Goal: Information Seeking & Learning: Compare options

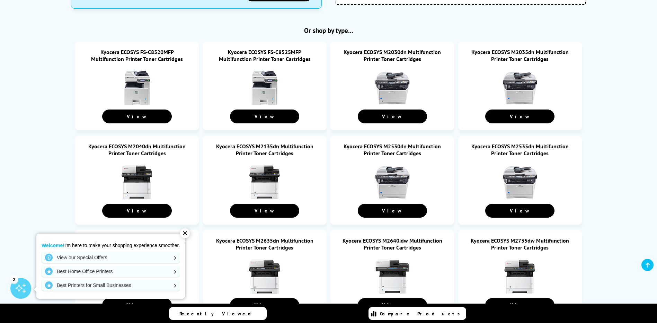
scroll to position [381, 0]
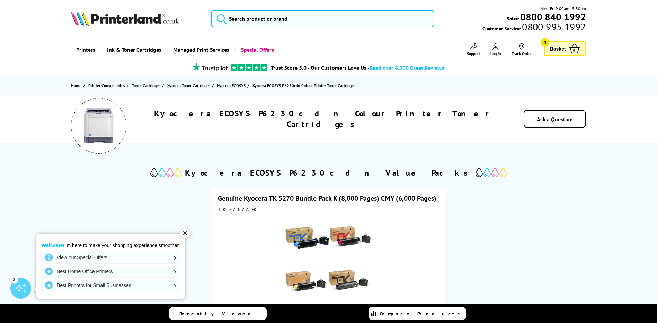
click at [528, 216] on div "Genuine Kyocera TK-5270 Bundle Pack K (8,000 Pages) CMY (6,000 Pages) TK5270VAL…" at bounding box center [328, 307] width 514 height 255
click at [226, 87] on span "Kyocera ECOSYS" at bounding box center [231, 85] width 28 height 7
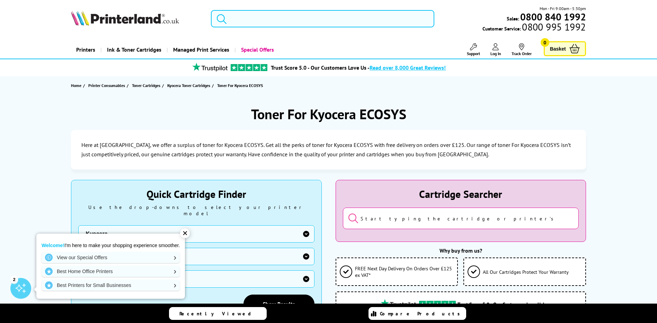
click at [256, 19] on input "search" at bounding box center [322, 18] width 223 height 17
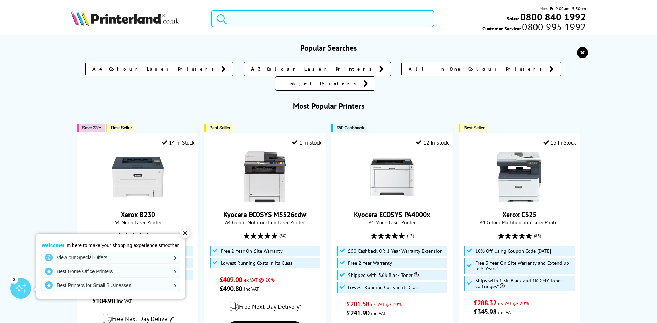
paste input "Kyocera Ecosys P6230CDN"
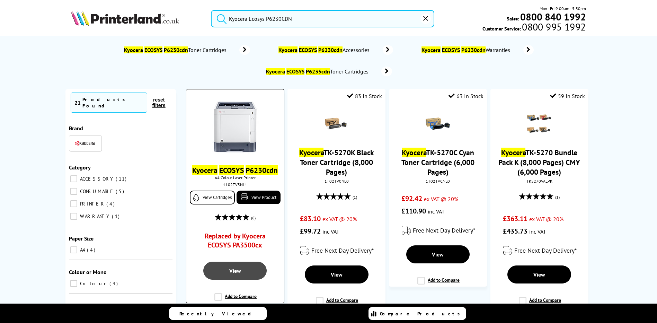
type input "Kyocera Ecosys P6230CDN"
click at [231, 270] on span "View" at bounding box center [235, 270] width 12 height 7
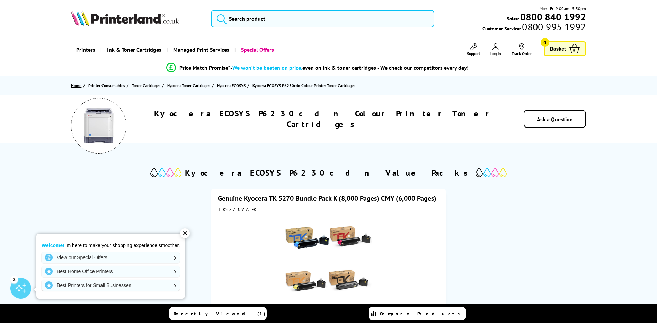
click at [77, 85] on link "Home" at bounding box center [77, 85] width 12 height 7
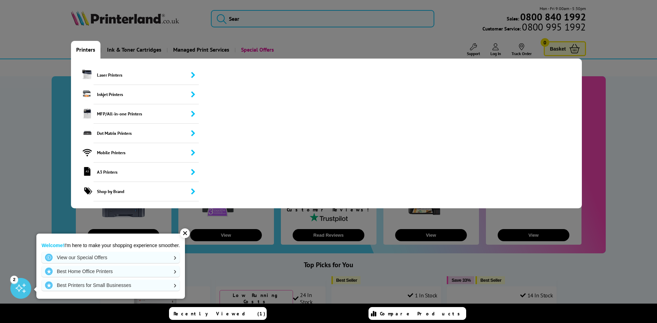
click at [85, 49] on link "Printers" at bounding box center [85, 50] width 29 height 18
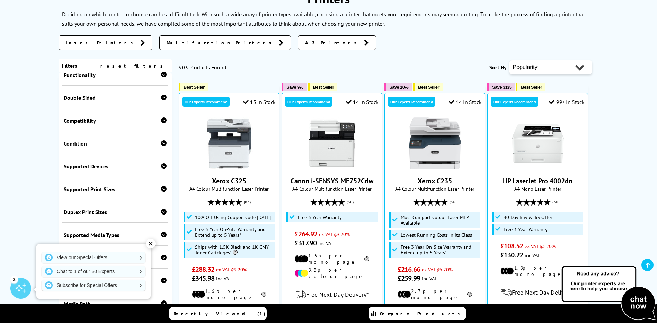
scroll to position [208, 0]
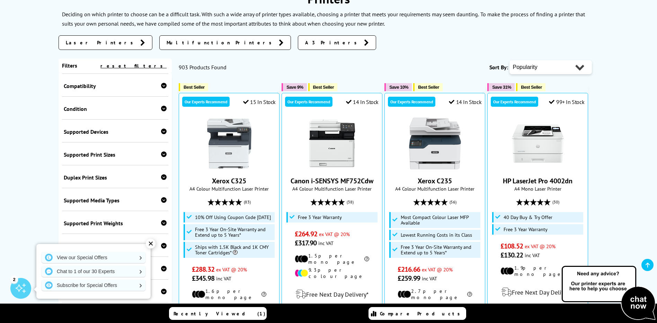
click at [150, 244] on div "✕" at bounding box center [151, 244] width 10 height 10
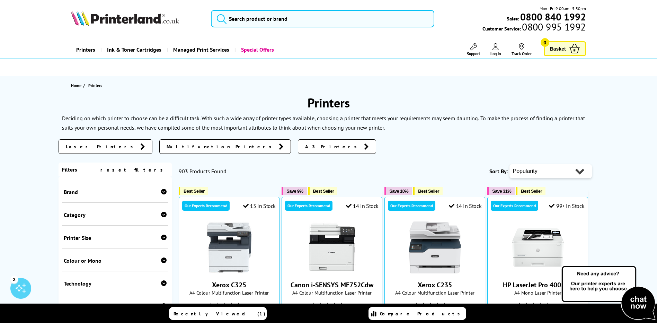
scroll to position [35, 0]
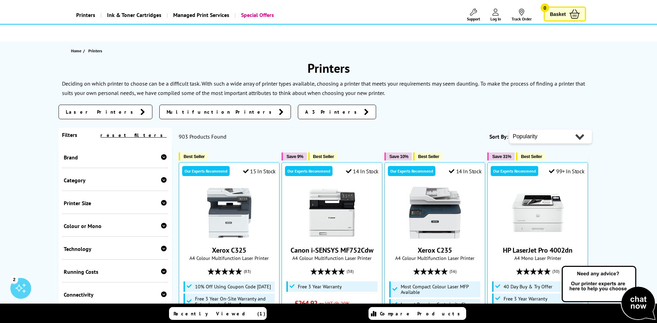
click at [80, 113] on span "Laser Printers" at bounding box center [101, 111] width 71 height 7
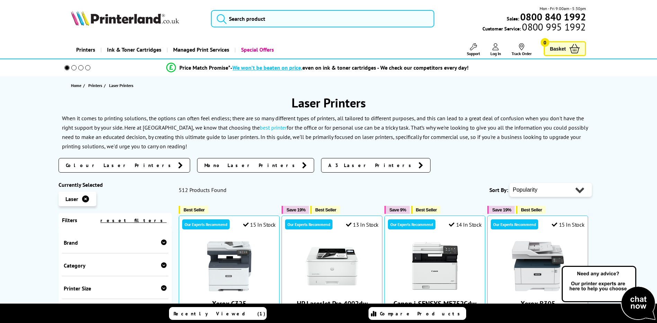
click at [87, 165] on span "Colour Laser Printers" at bounding box center [120, 165] width 109 height 7
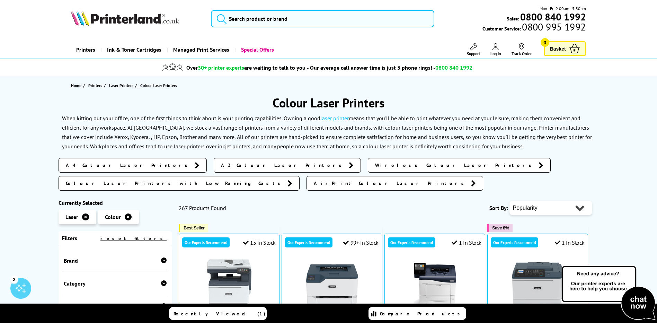
click at [161, 257] on icon at bounding box center [164, 260] width 6 height 6
click at [114, 271] on span at bounding box center [115, 275] width 21 height 9
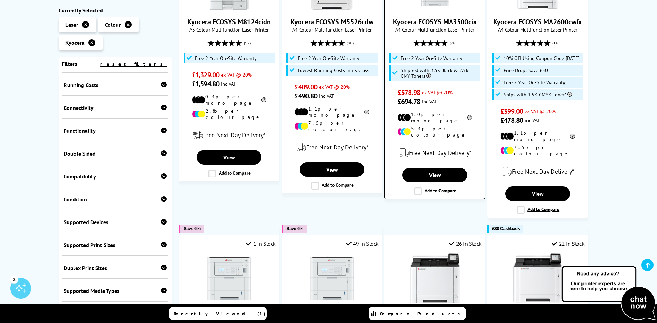
scroll to position [35, 0]
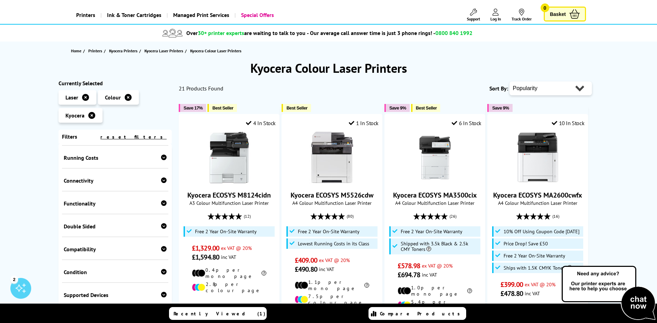
click at [162, 159] on icon at bounding box center [164, 157] width 6 height 6
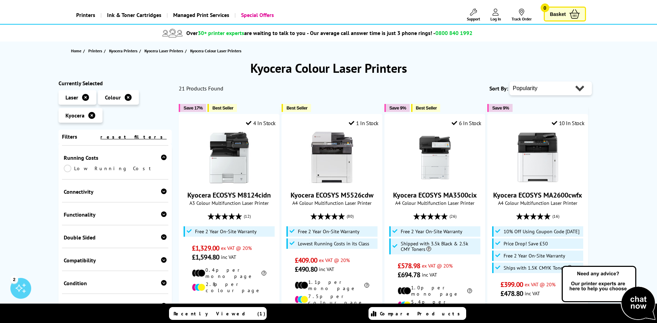
click at [162, 159] on icon at bounding box center [164, 157] width 6 height 6
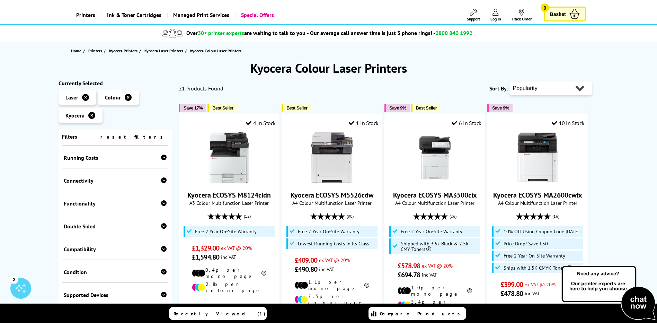
click at [162, 181] on icon at bounding box center [164, 180] width 6 height 6
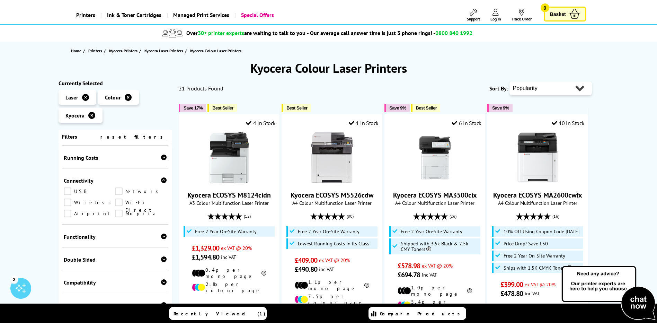
click at [118, 191] on link "Network" at bounding box center [141, 191] width 52 height 8
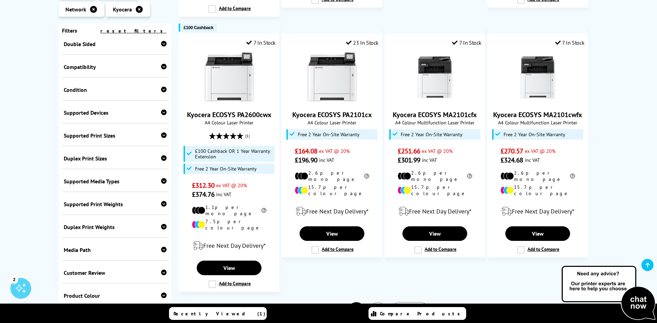
scroll to position [289, 0]
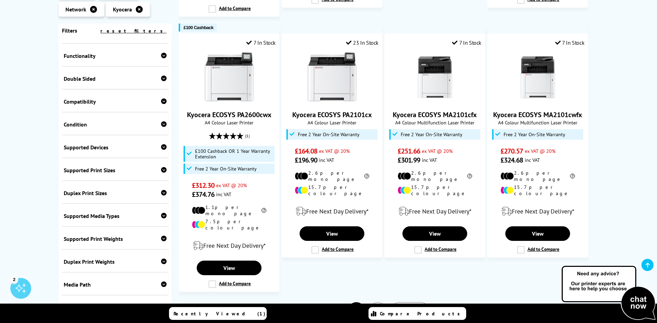
click at [162, 75] on icon at bounding box center [164, 78] width 6 height 6
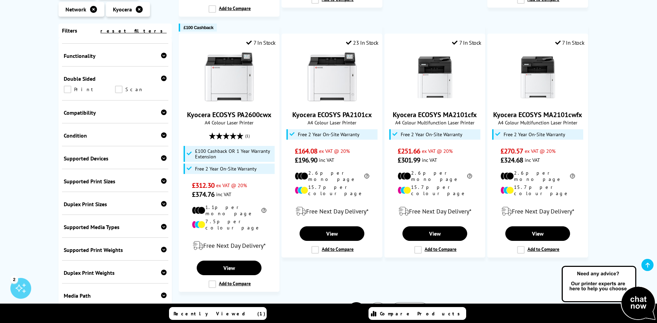
scroll to position [255, 0]
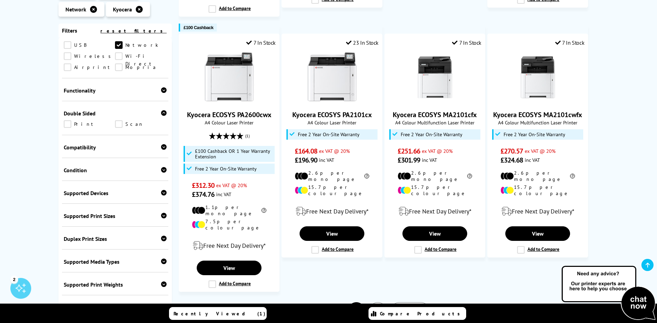
click at [68, 120] on link "Print" at bounding box center [90, 124] width 52 height 8
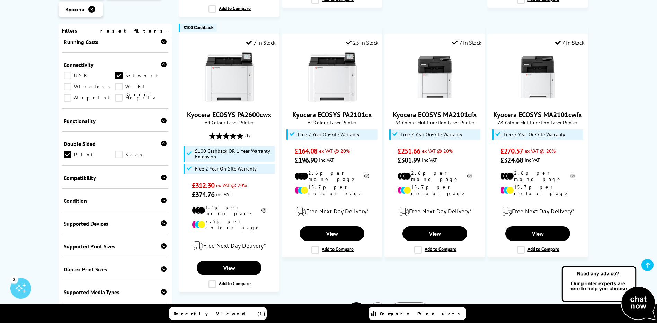
scroll to position [259, 0]
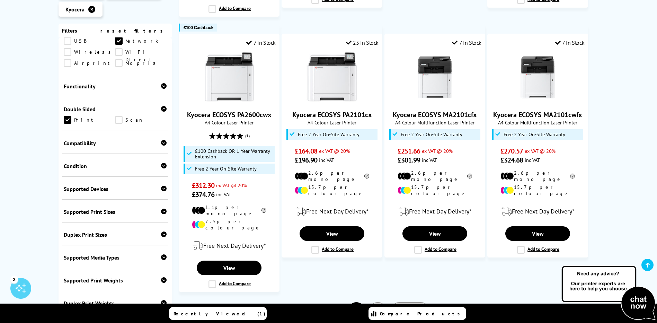
click at [161, 231] on icon at bounding box center [164, 234] width 6 height 6
click at [68, 252] on link "A4" at bounding box center [90, 256] width 52 height 8
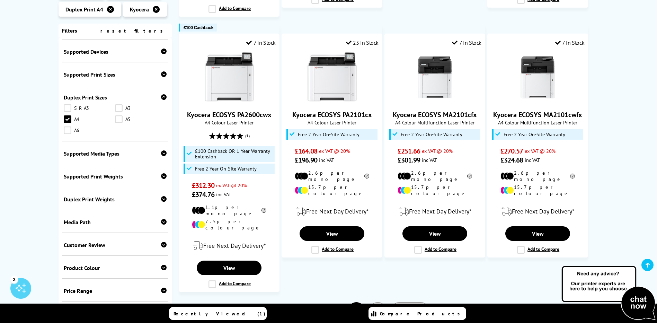
scroll to position [727, 0]
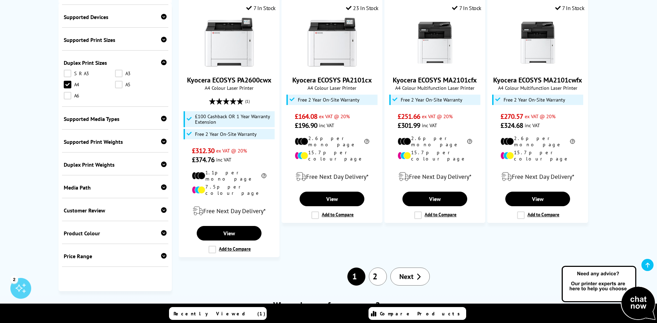
click at [162, 253] on icon at bounding box center [164, 256] width 6 height 6
click at [161, 230] on icon at bounding box center [164, 233] width 6 height 6
click at [162, 207] on icon at bounding box center [164, 210] width 6 height 6
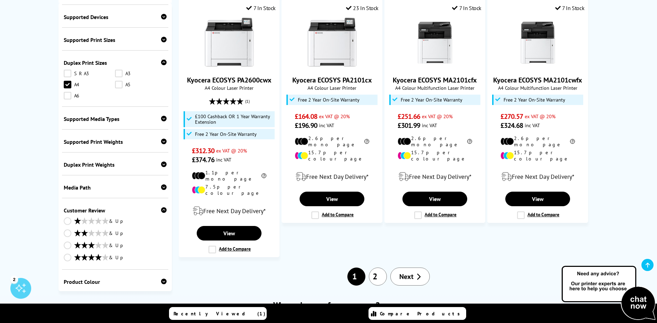
click at [162, 207] on icon at bounding box center [164, 210] width 6 height 6
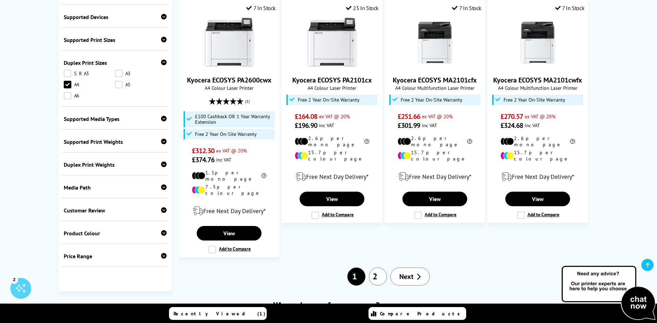
click at [162, 184] on icon at bounding box center [164, 187] width 6 height 6
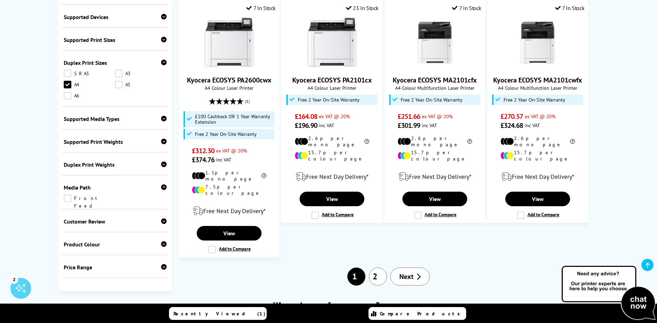
click at [162, 184] on icon at bounding box center [164, 187] width 6 height 6
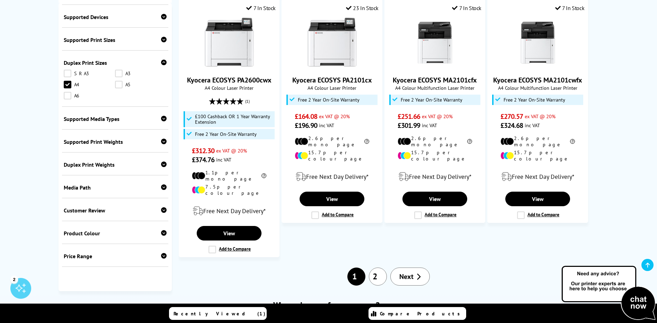
click at [162, 161] on icon at bounding box center [164, 164] width 6 height 6
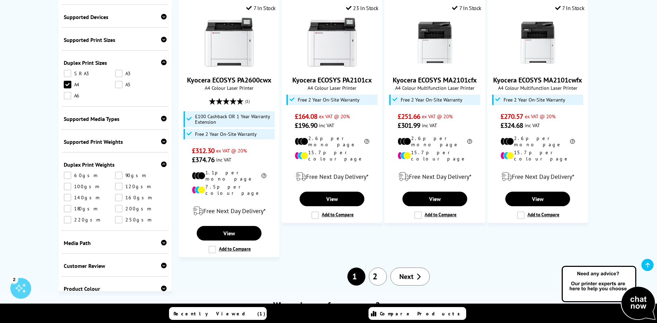
click at [162, 161] on icon at bounding box center [164, 164] width 6 height 6
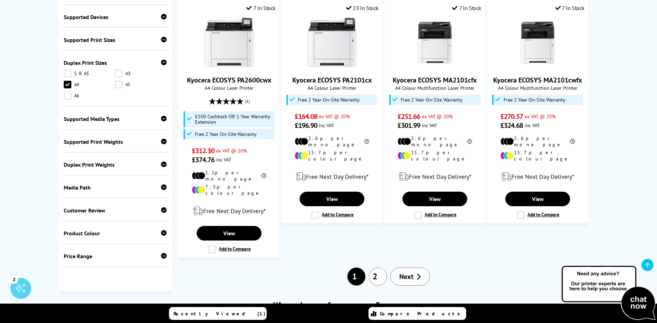
click at [163, 138] on icon at bounding box center [164, 141] width 6 height 6
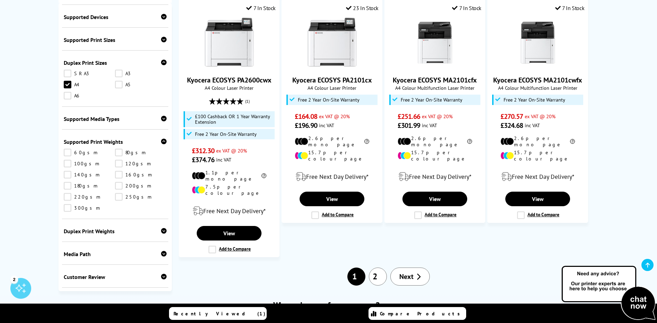
click at [161, 138] on icon at bounding box center [164, 141] width 6 height 6
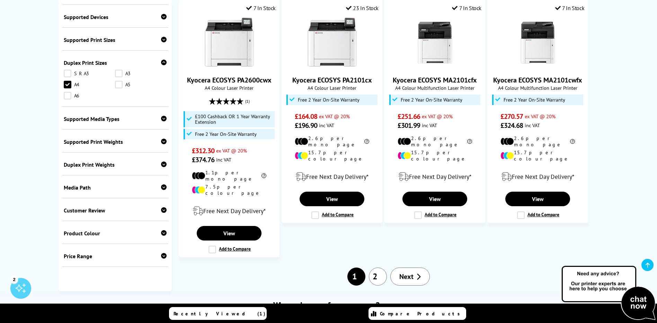
click at [163, 116] on icon at bounding box center [164, 119] width 6 height 6
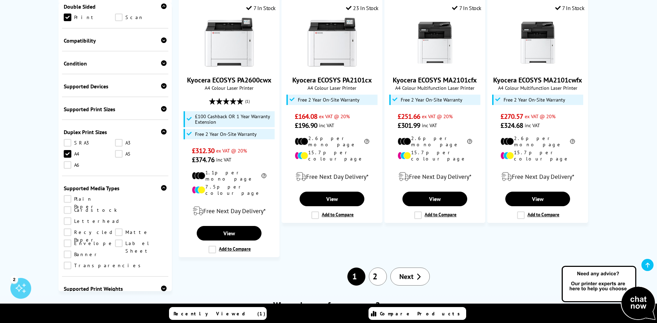
scroll to position [292, 0]
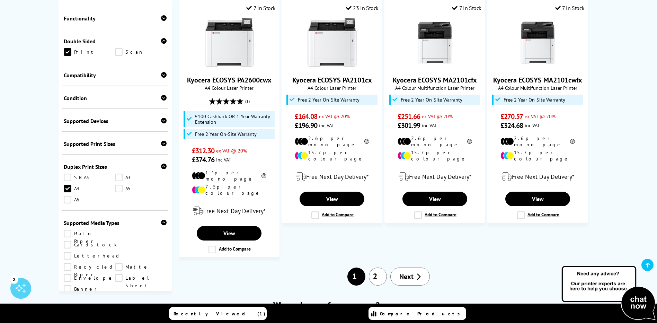
click at [162, 141] on icon at bounding box center [164, 144] width 6 height 6
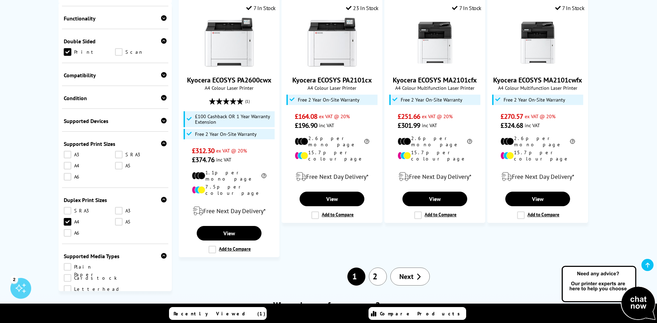
click at [68, 162] on link "A4" at bounding box center [90, 166] width 52 height 8
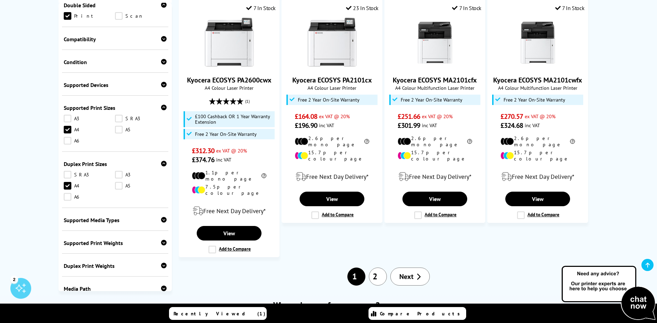
scroll to position [259, 0]
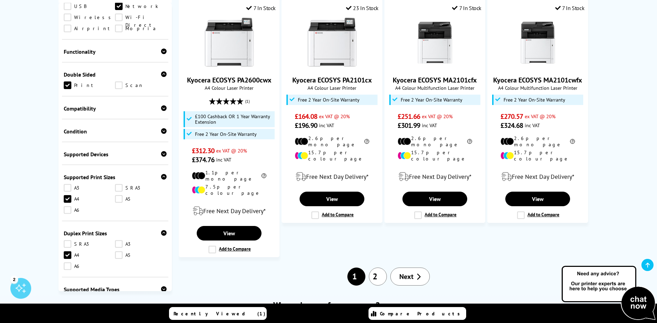
click at [161, 151] on icon at bounding box center [164, 154] width 6 height 6
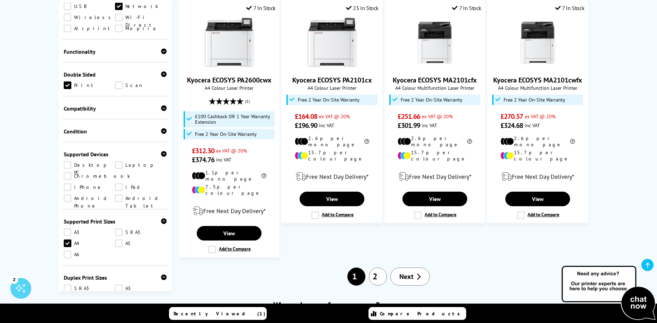
click at [162, 128] on icon at bounding box center [164, 131] width 6 height 6
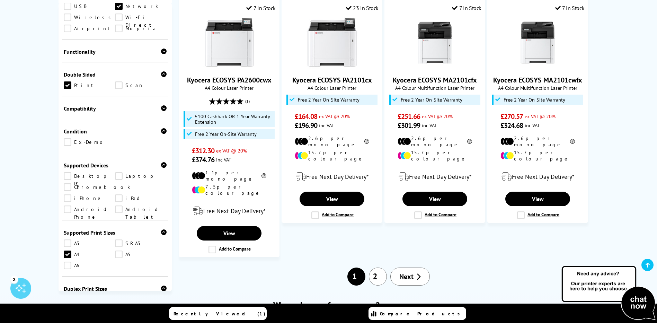
click at [162, 128] on icon at bounding box center [164, 131] width 6 height 6
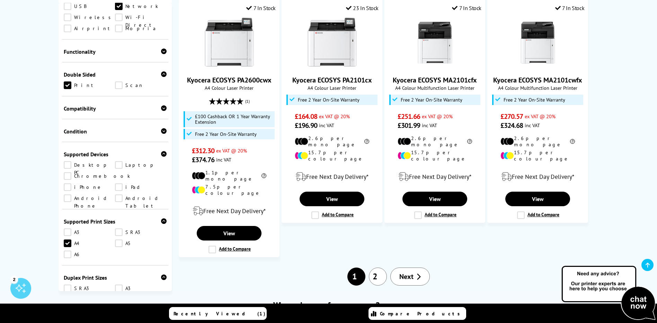
click at [163, 105] on icon at bounding box center [164, 108] width 6 height 6
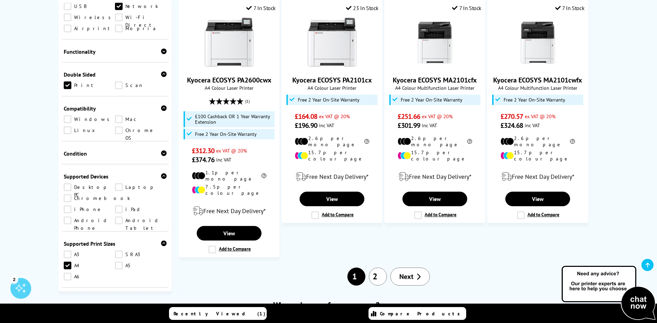
click at [66, 115] on link "Windows" at bounding box center [90, 119] width 52 height 8
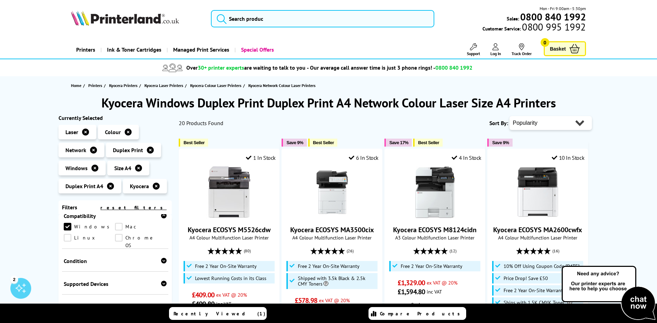
scroll to position [397, 0]
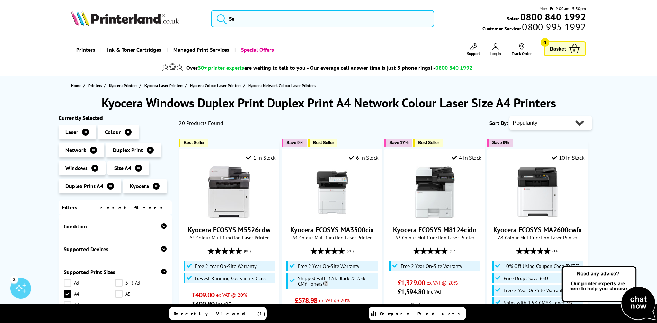
click at [161, 224] on icon at bounding box center [164, 226] width 6 height 6
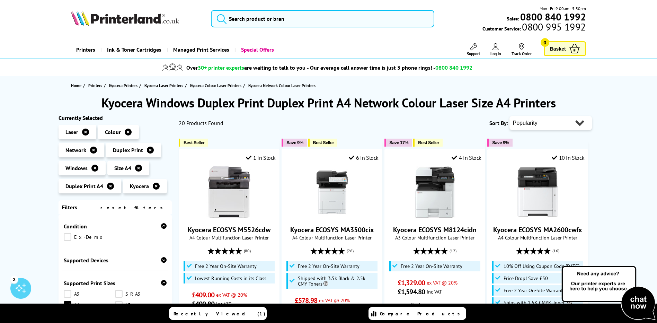
click at [161, 224] on icon at bounding box center [164, 226] width 6 height 6
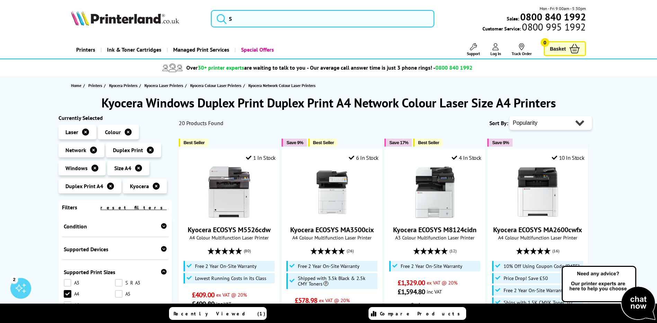
click at [162, 248] on icon at bounding box center [164, 249] width 6 height 6
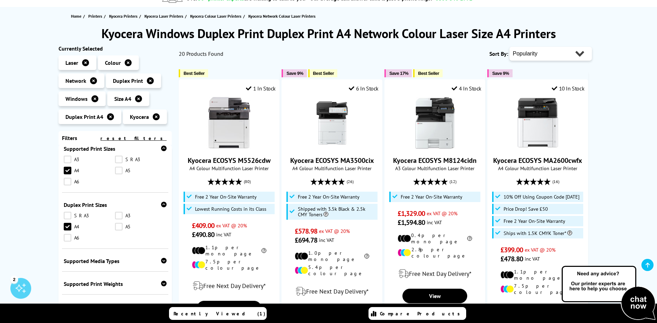
scroll to position [104, 0]
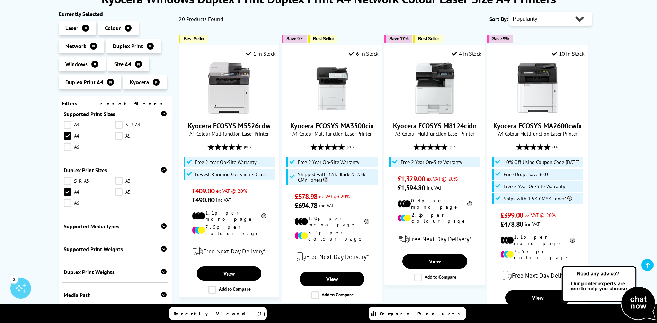
click at [161, 222] on div "Supported Media Types Plain Paper Cardstock Letterhead Recycled Paper Matte Env…" at bounding box center [115, 225] width 107 height 23
click at [161, 225] on icon at bounding box center [164, 226] width 6 height 6
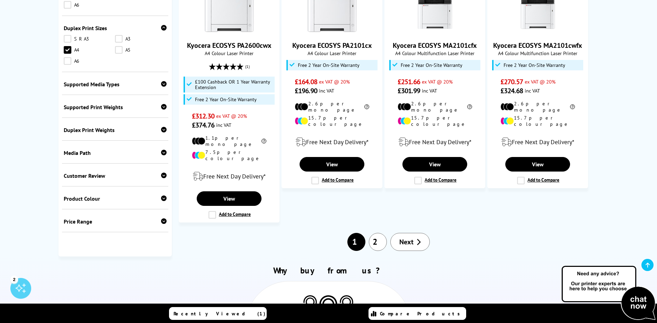
scroll to position [796, 0]
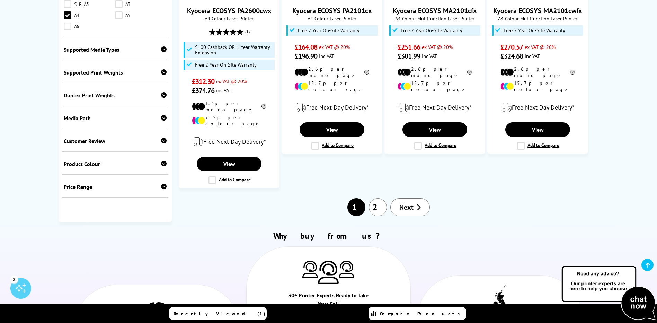
click at [79, 160] on div "Product Colour" at bounding box center [115, 163] width 103 height 7
click at [81, 137] on div "Customer Review" at bounding box center [115, 140] width 103 height 7
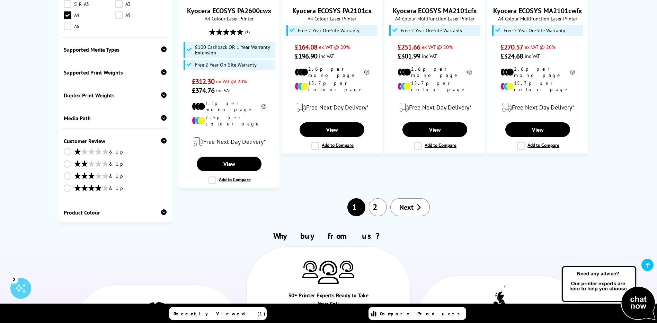
click at [68, 184] on link "& Up" at bounding box center [115, 188] width 103 height 9
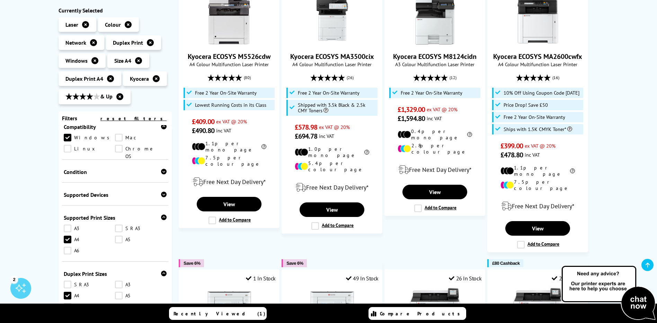
scroll to position [69, 0]
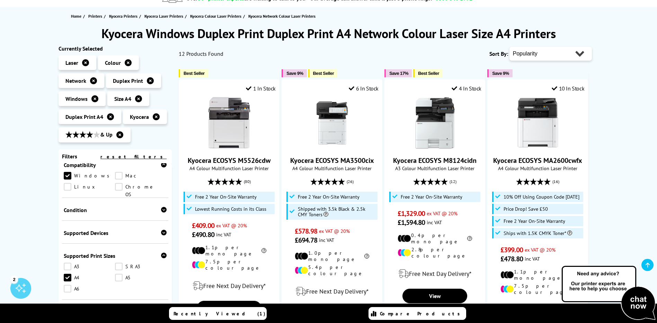
click at [580, 55] on select "Popularity Rating Price - Low to High Price - High to Low Running Costs - Low t…" at bounding box center [550, 54] width 82 height 14
select select "Price Ascending"
click at [509, 47] on select "Popularity Rating Price - Low to High Price - High to Low Running Costs - Low t…" at bounding box center [550, 54] width 82 height 14
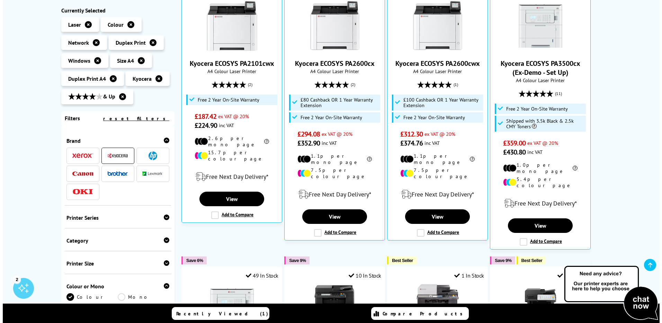
scroll to position [138, 0]
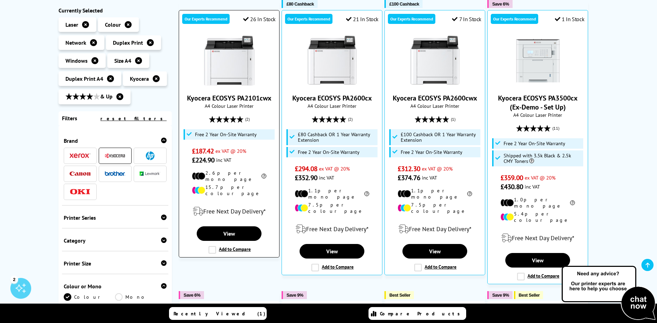
click at [212, 246] on label "Add to Compare" at bounding box center [229, 250] width 42 height 8
click at [0, 0] on input "Add to Compare" at bounding box center [0, 0] width 0 height 0
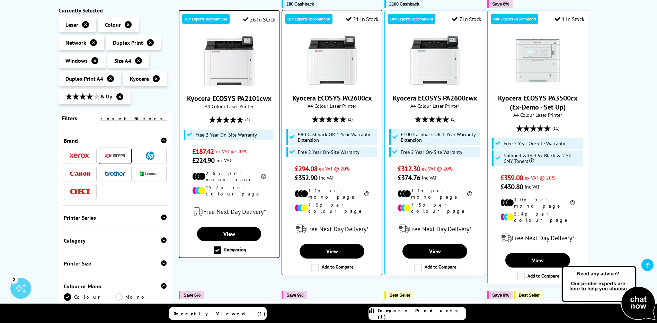
click at [314, 263] on label "Add to Compare" at bounding box center [332, 267] width 42 height 8
click at [0, 0] on input "Add to Compare" at bounding box center [0, 0] width 0 height 0
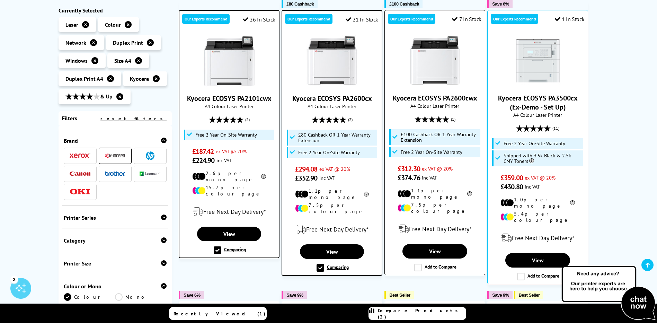
click at [419, 263] on label "Add to Compare" at bounding box center [435, 267] width 42 height 8
click at [0, 0] on input "Add to Compare" at bounding box center [0, 0] width 0 height 0
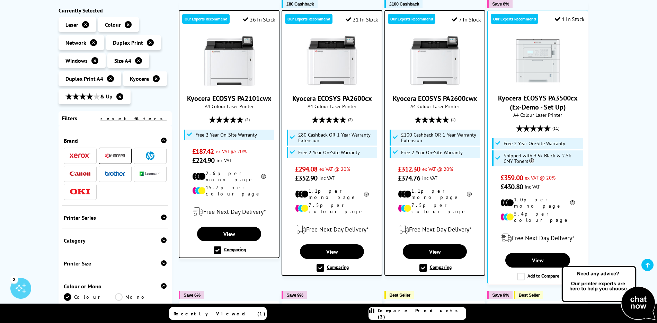
click at [411, 315] on span "Compare Products (3)" at bounding box center [422, 313] width 88 height 12
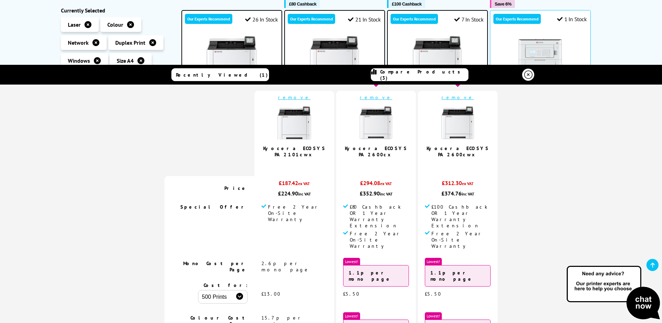
scroll to position [0, 0]
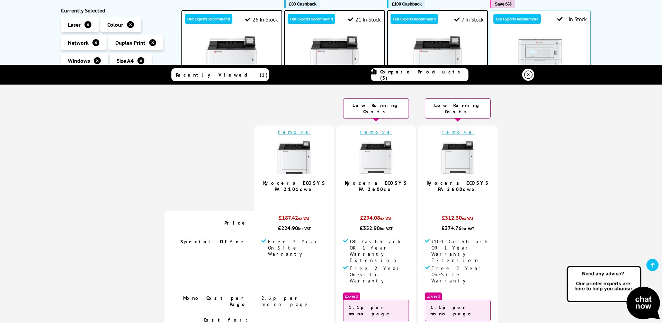
click at [294, 158] on img at bounding box center [294, 157] width 35 height 35
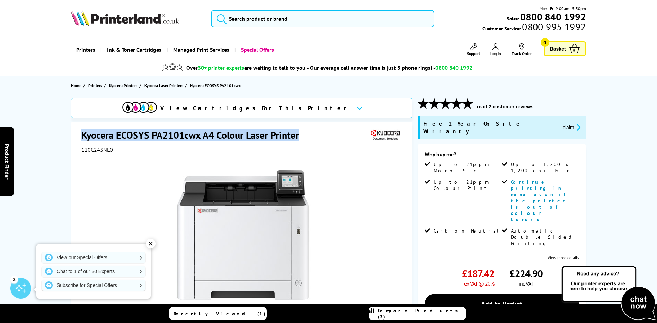
drag, startPoint x: 83, startPoint y: 132, endPoint x: 304, endPoint y: 135, distance: 220.9
click at [304, 135] on h1 "Kyocera ECOSYS PA2101cwx A4 Colour Laser Printer" at bounding box center [193, 134] width 224 height 13
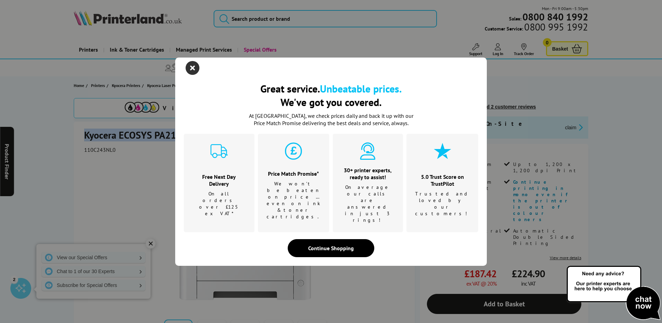
click at [190, 75] on icon "close modal" at bounding box center [193, 68] width 14 height 14
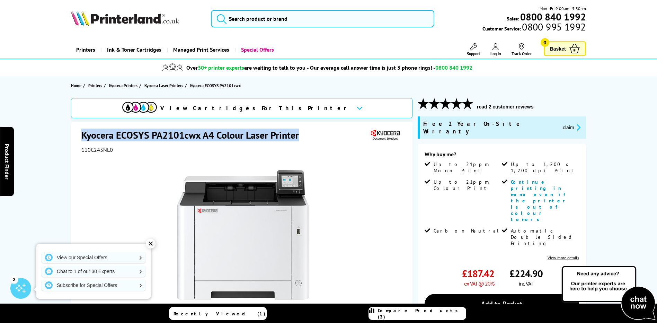
copy h1 "Kyocera ECOSYS PA2101cwx A4 Colour Laser Printer"
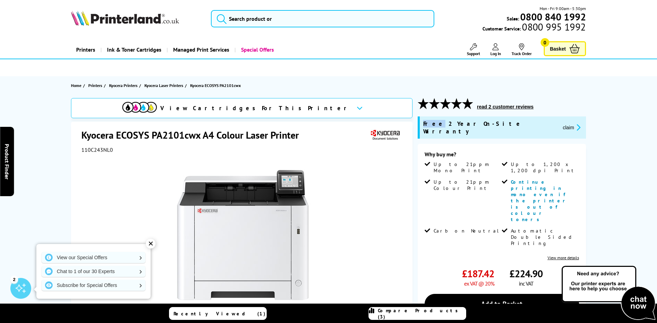
drag, startPoint x: 423, startPoint y: 124, endPoint x: 433, endPoint y: 125, distance: 9.7
click at [433, 125] on span "Free 2 Year On-Site Warranty" at bounding box center [490, 127] width 134 height 15
copy span "Free"
